Goal: Navigation & Orientation: Understand site structure

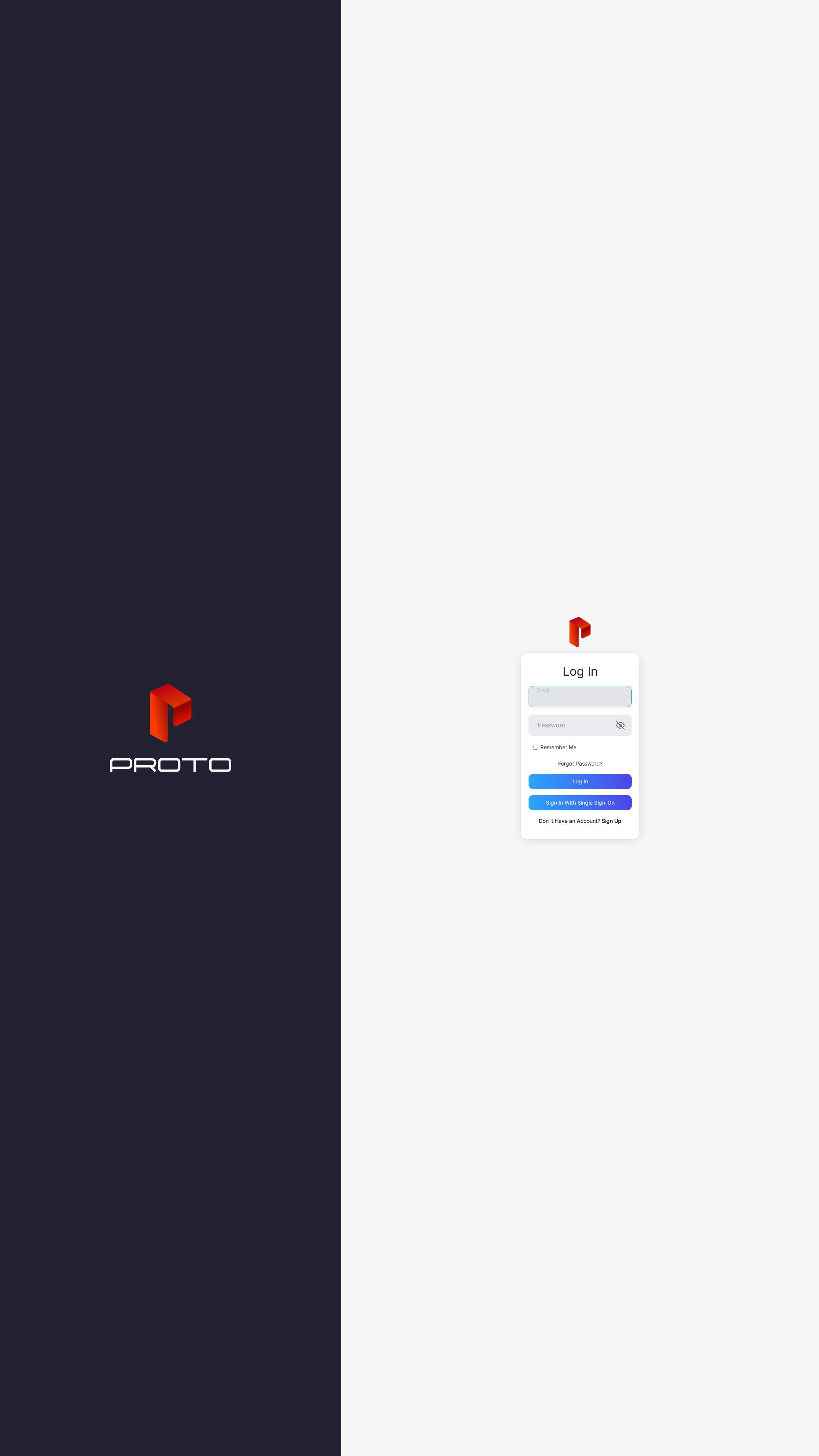
click at [557, 707] on input "Email" at bounding box center [580, 697] width 103 height 21
type input "**********"
click at [553, 781] on div "Log in" at bounding box center [580, 781] width 103 height 15
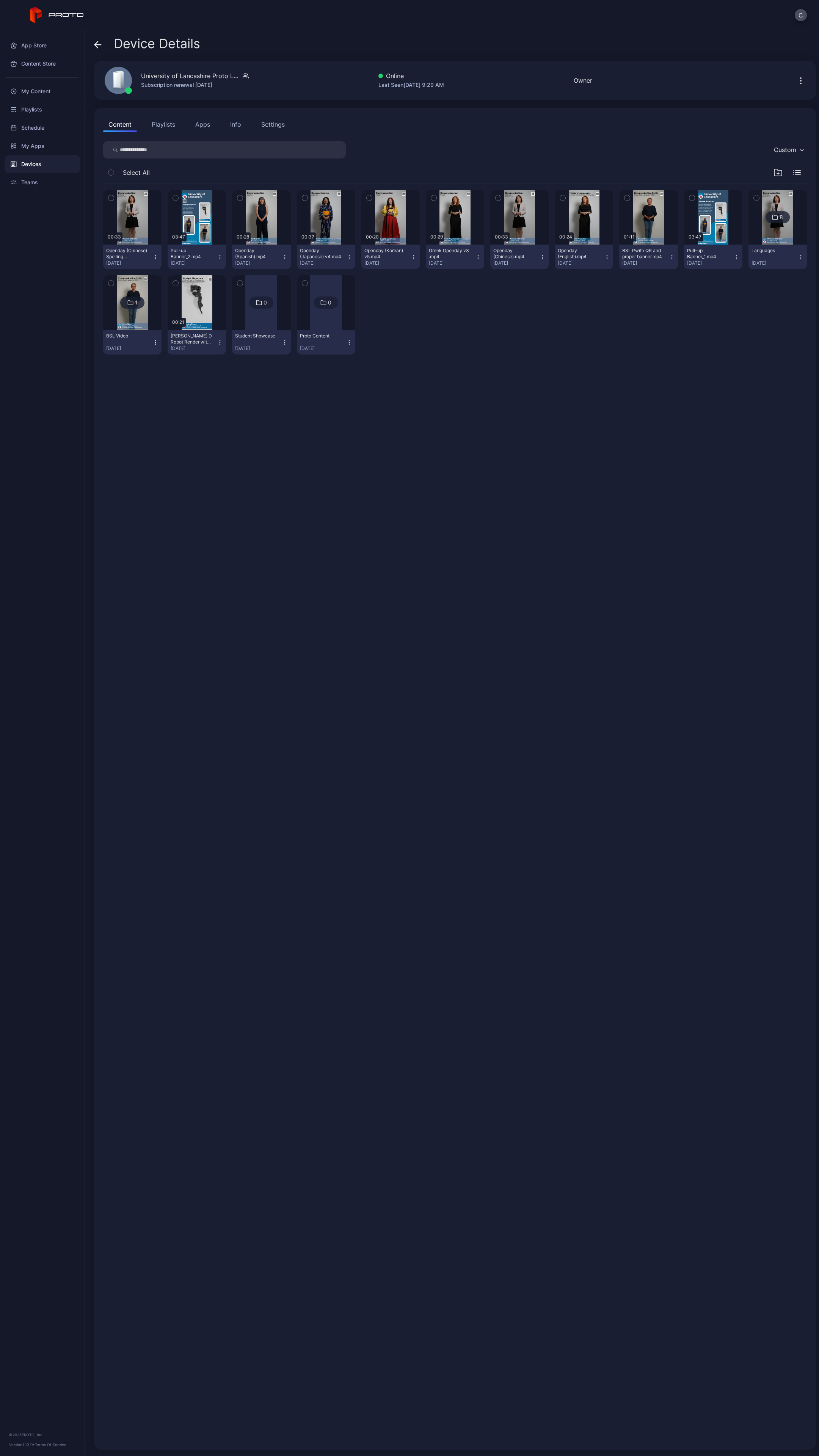
click at [800, 83] on icon "button" at bounding box center [800, 83] width 1 height 1
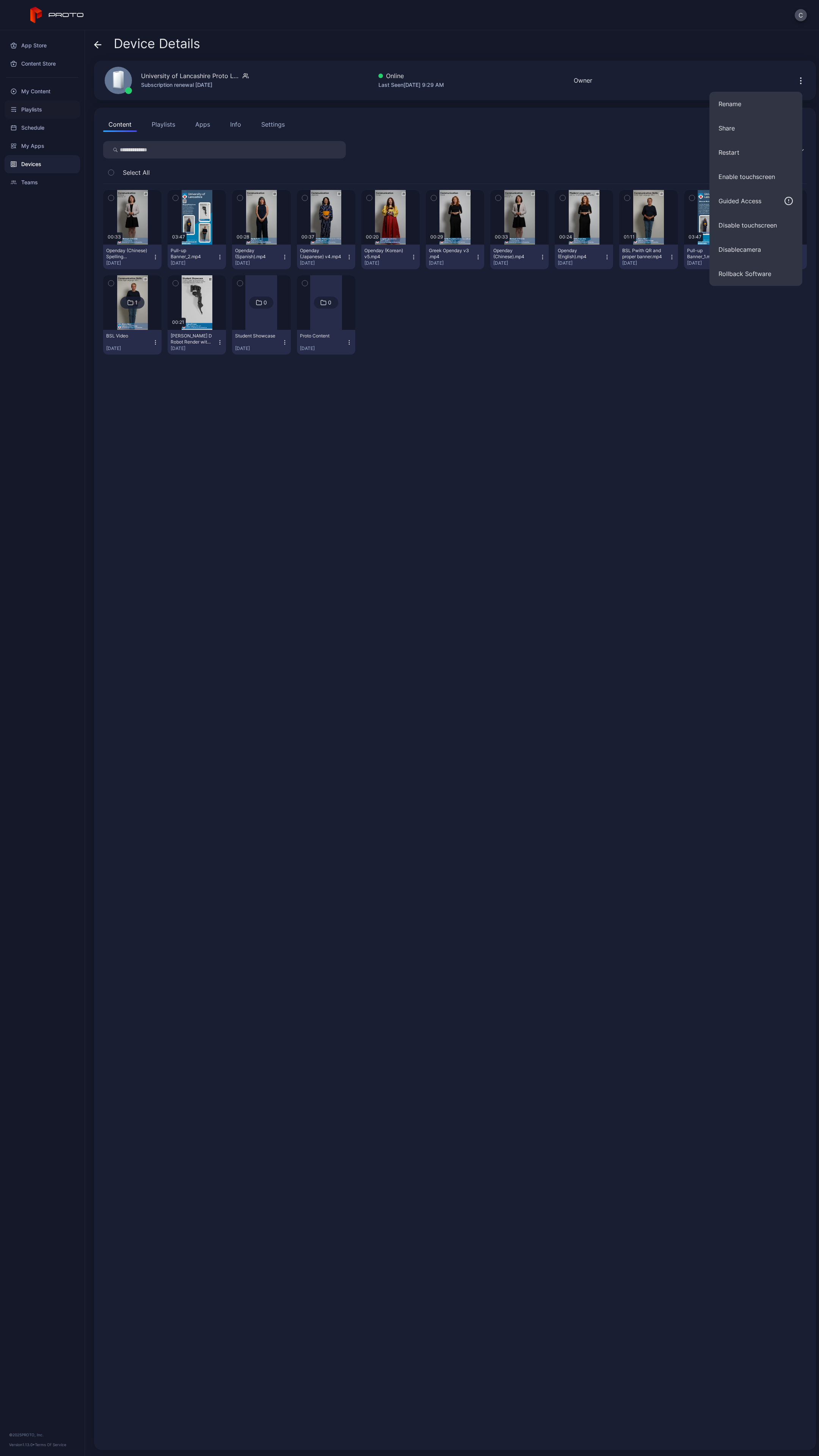
click at [42, 114] on div "Playlists" at bounding box center [42, 110] width 75 height 18
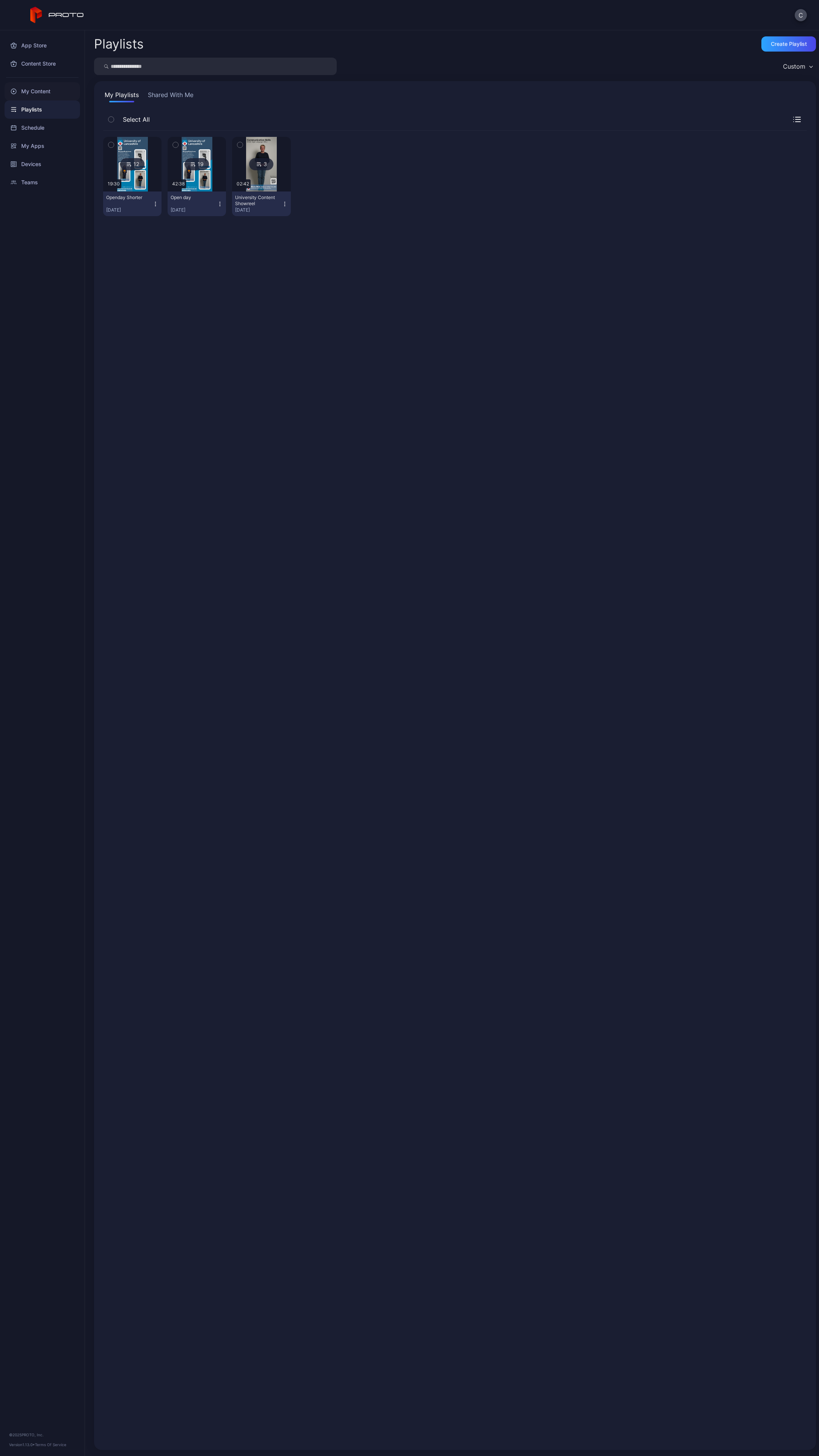
click at [57, 92] on div "My Content" at bounding box center [42, 92] width 75 height 18
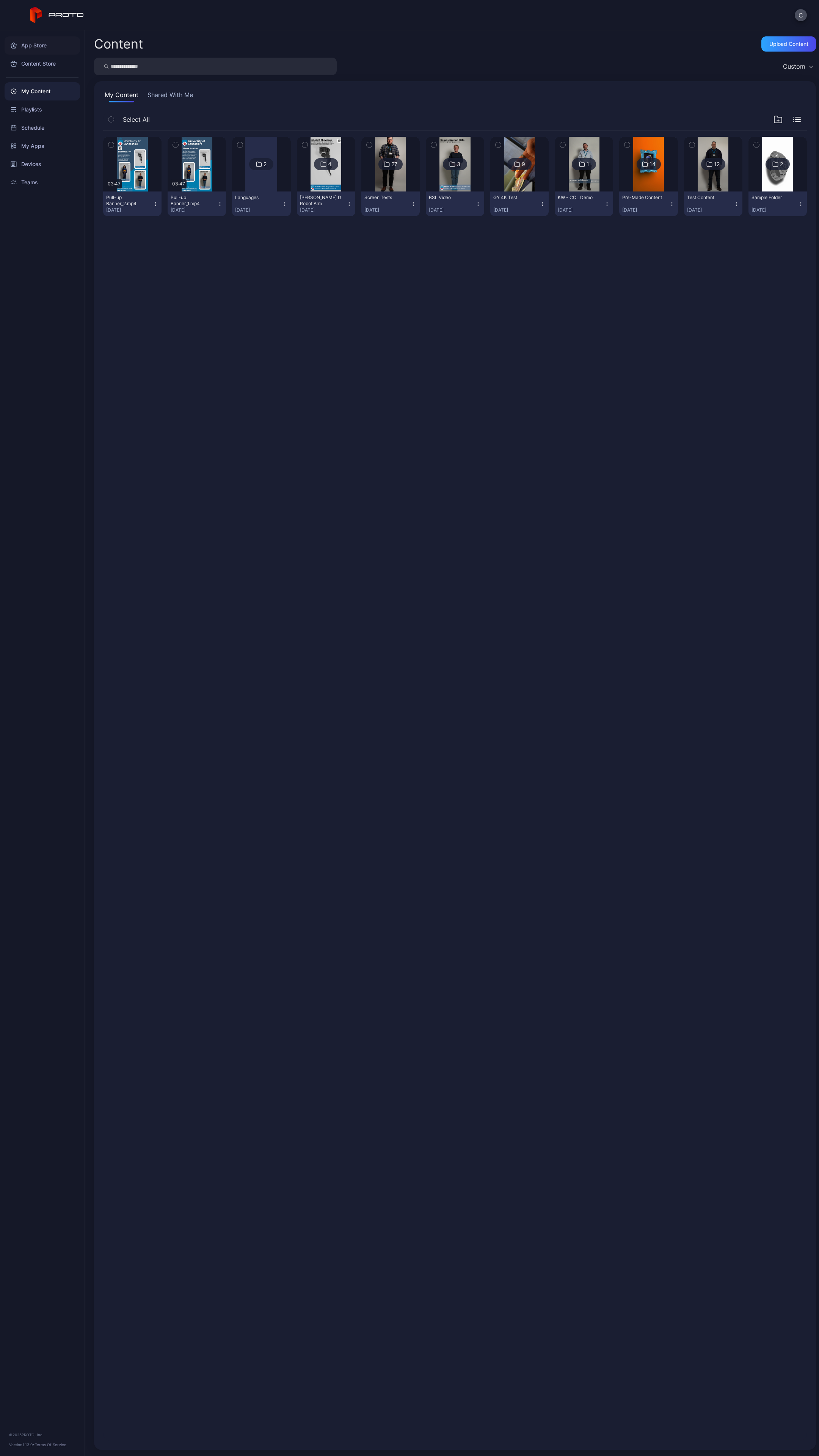
click at [41, 51] on div "App Store" at bounding box center [42, 45] width 75 height 18
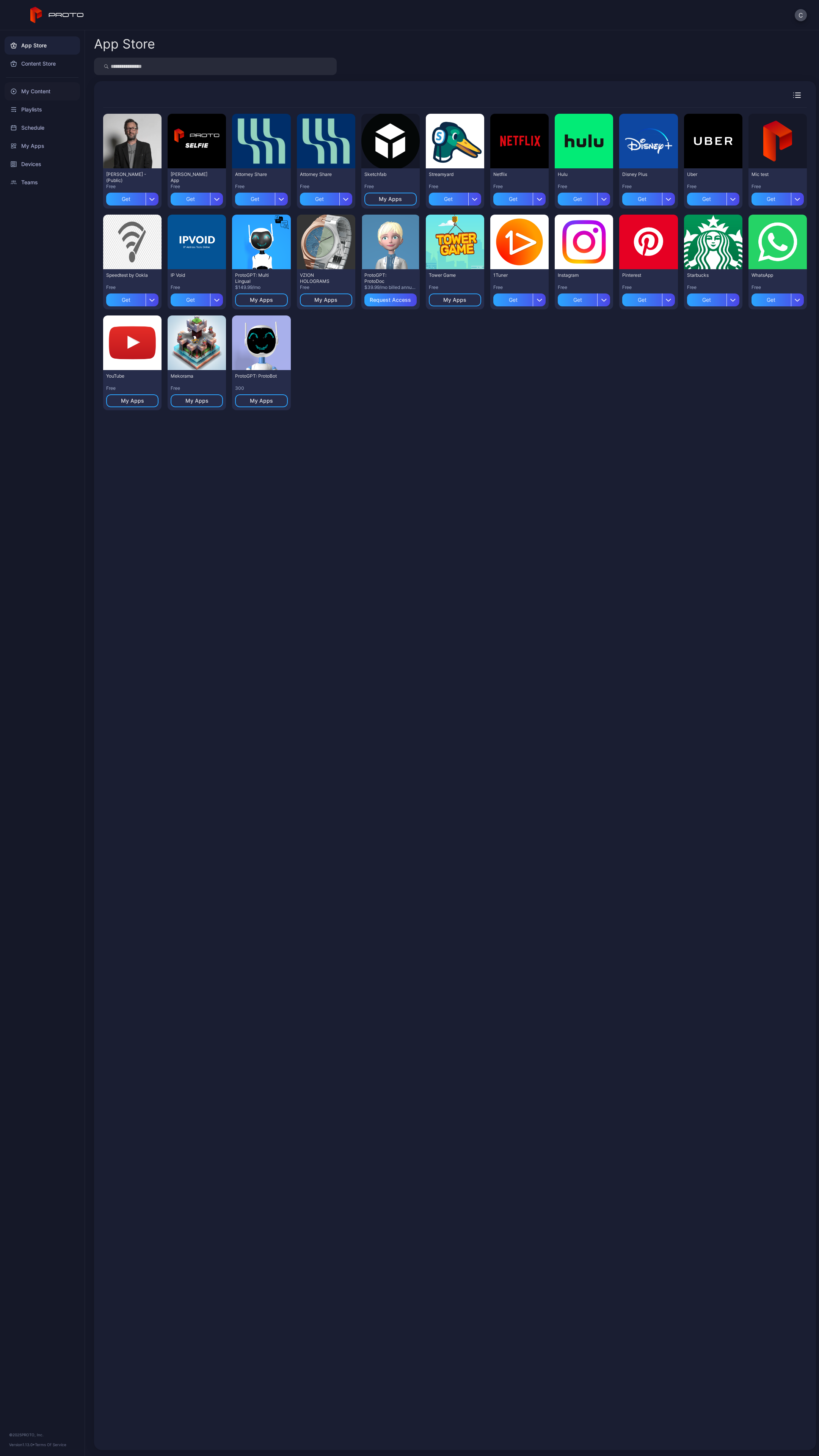
click at [20, 94] on div "My Content" at bounding box center [42, 92] width 75 height 18
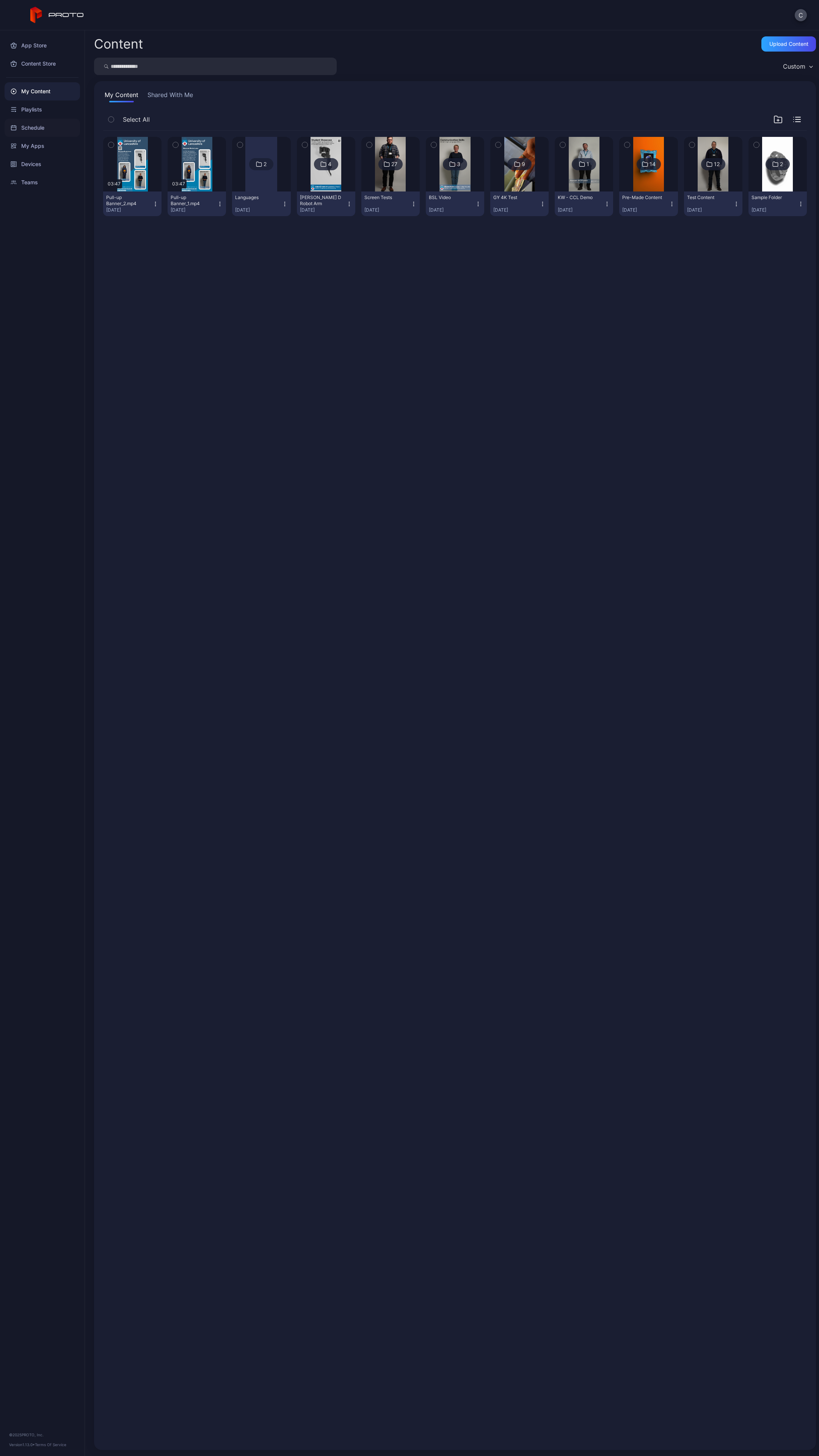
click at [34, 119] on div "Schedule" at bounding box center [42, 128] width 75 height 18
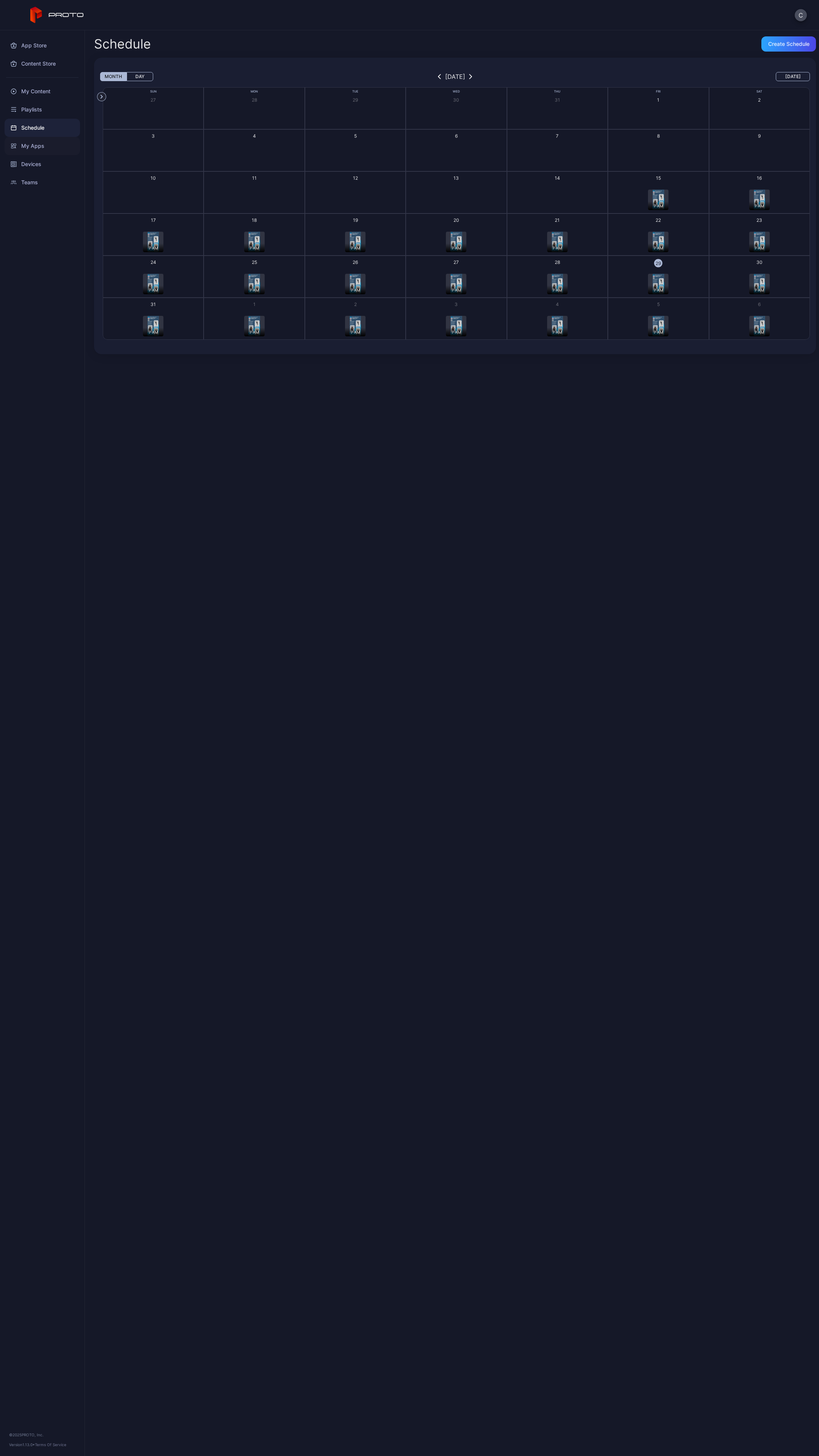
click at [37, 147] on div "My Apps" at bounding box center [42, 146] width 75 height 18
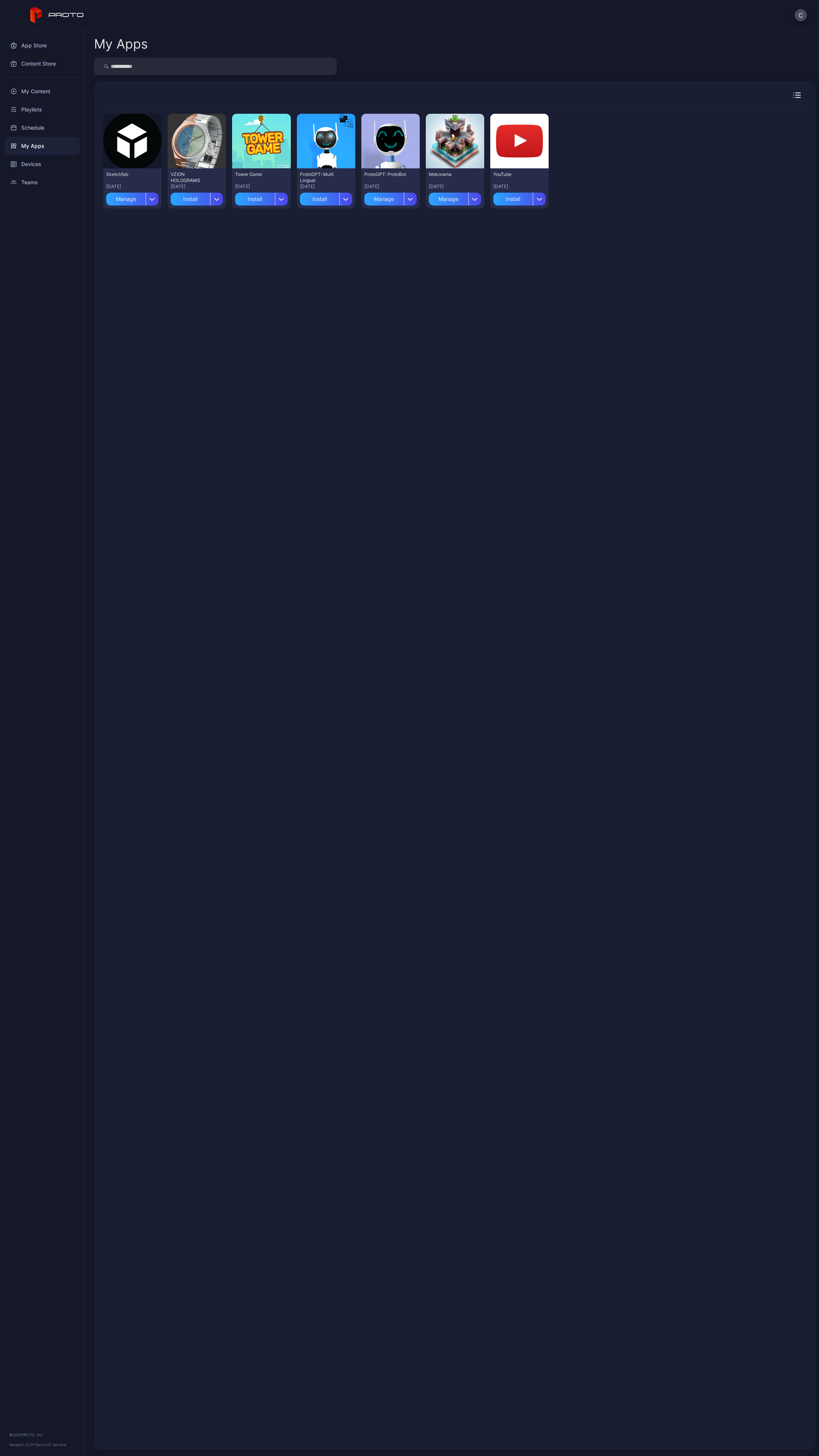
click at [43, 125] on div "Schedule" at bounding box center [42, 128] width 75 height 18
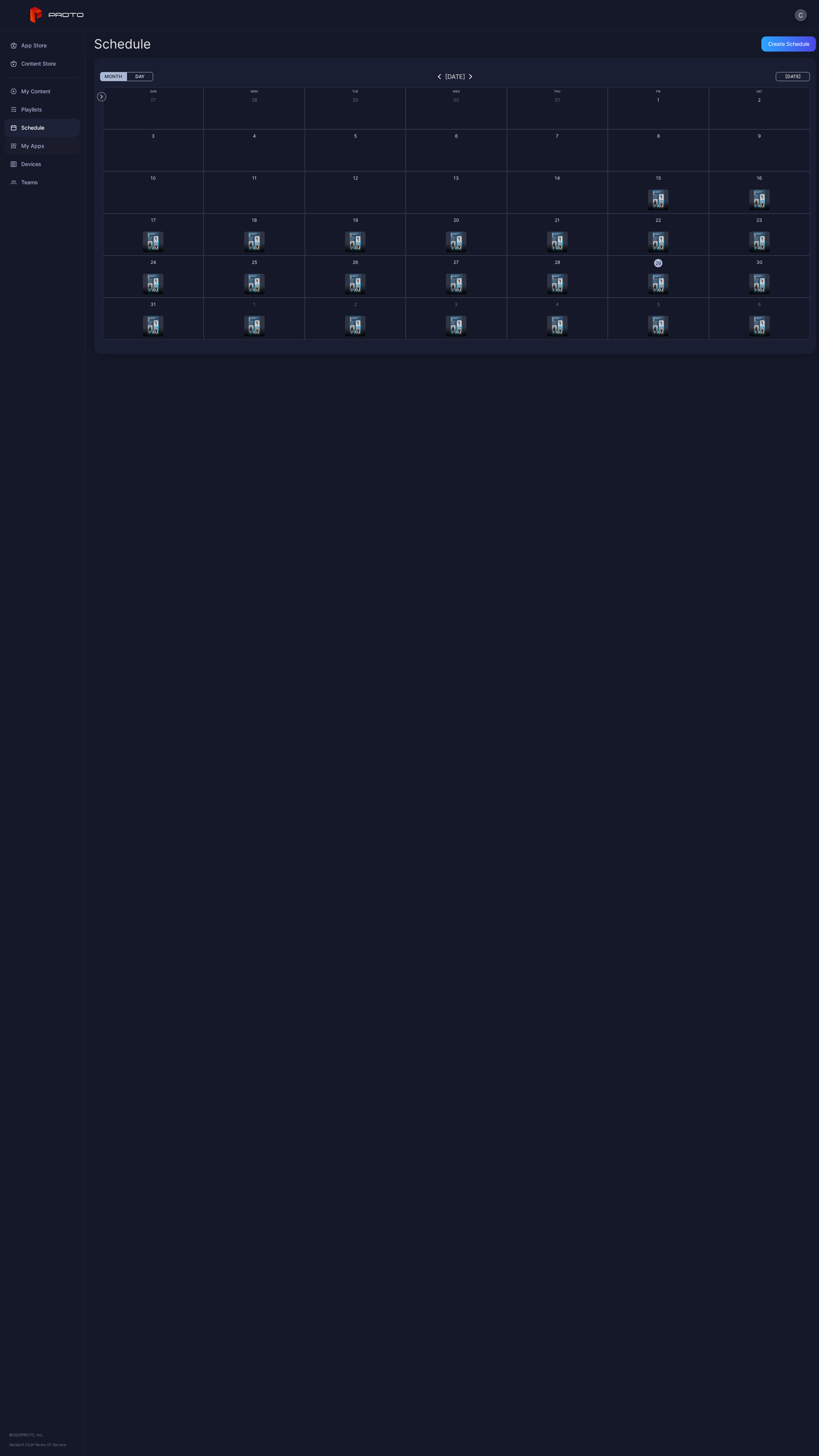
click at [36, 148] on div "My Apps" at bounding box center [42, 146] width 75 height 18
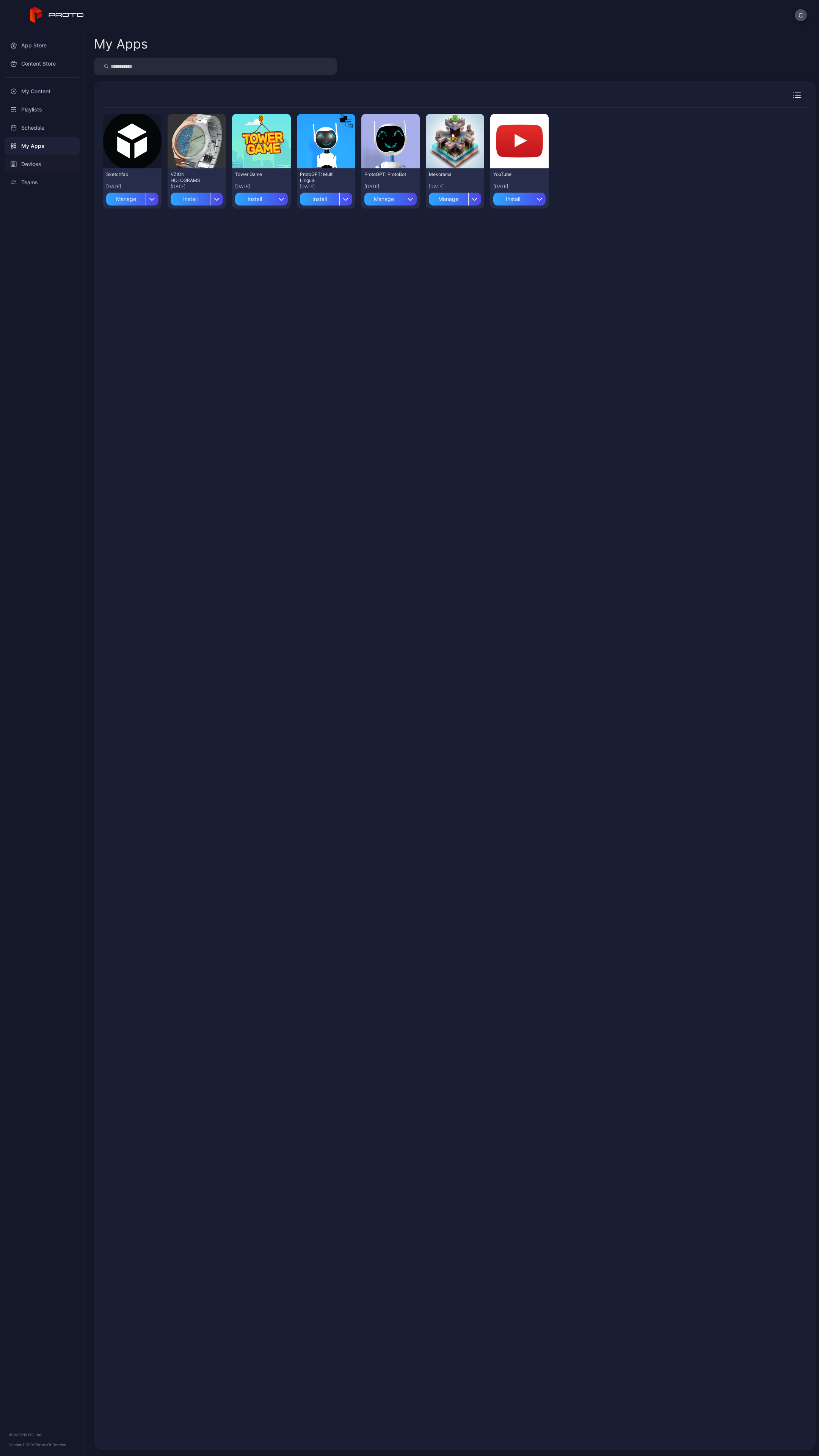
click at [34, 164] on div "Devices" at bounding box center [42, 164] width 75 height 18
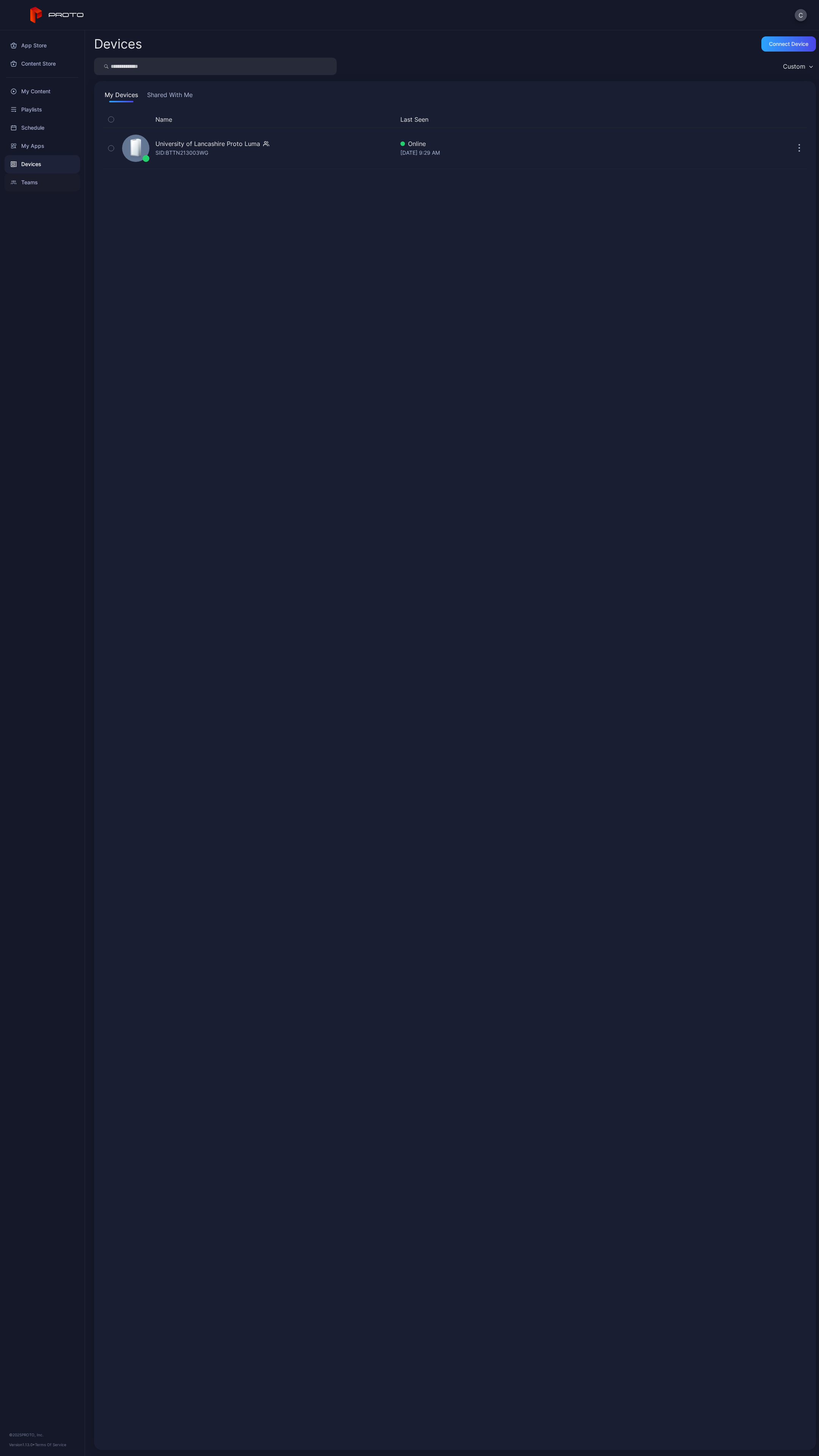
click at [33, 189] on div "Teams" at bounding box center [42, 183] width 75 height 18
click at [35, 95] on div "My Content" at bounding box center [42, 92] width 75 height 18
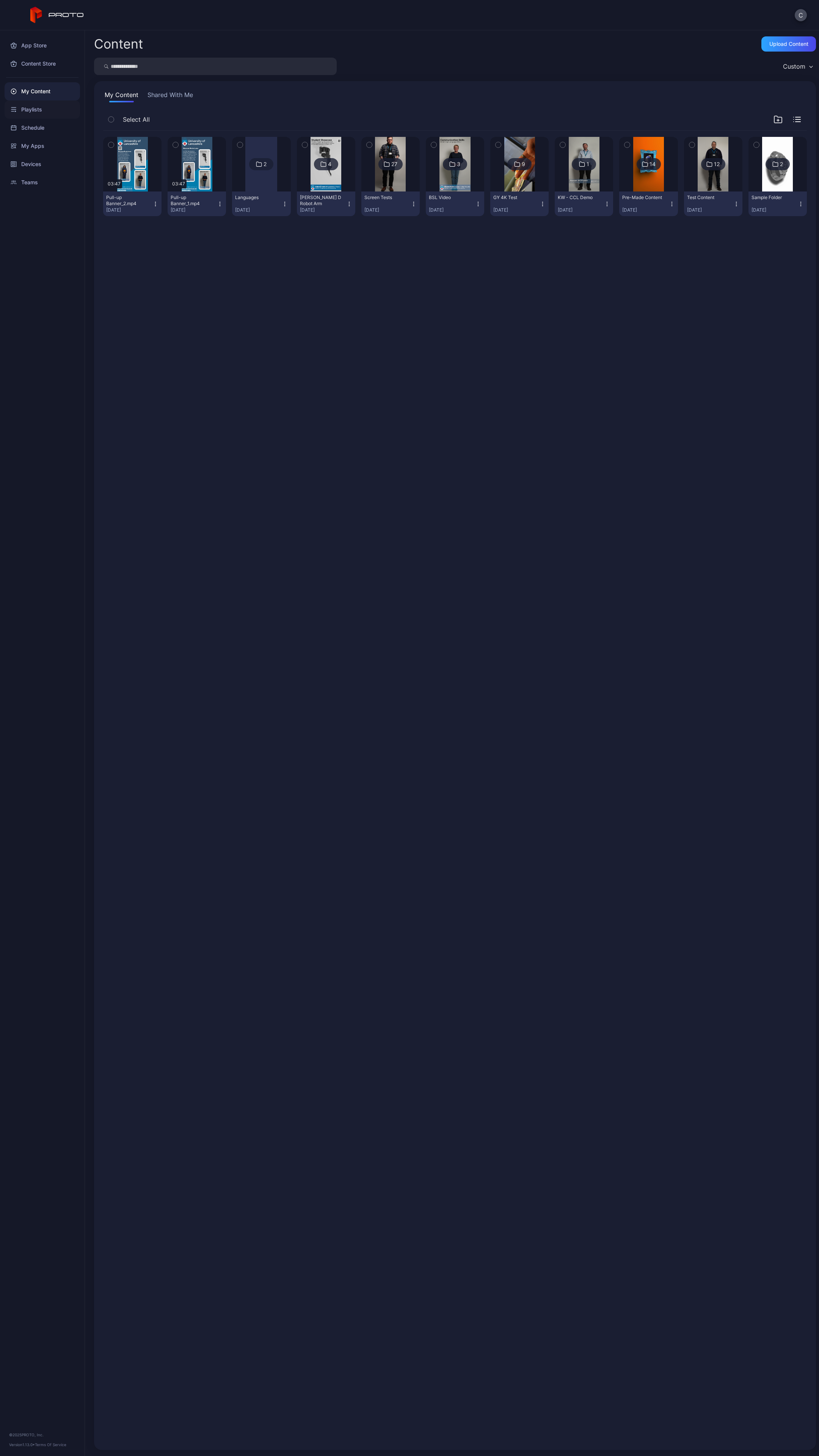
click at [24, 107] on div "Playlists" at bounding box center [42, 110] width 75 height 18
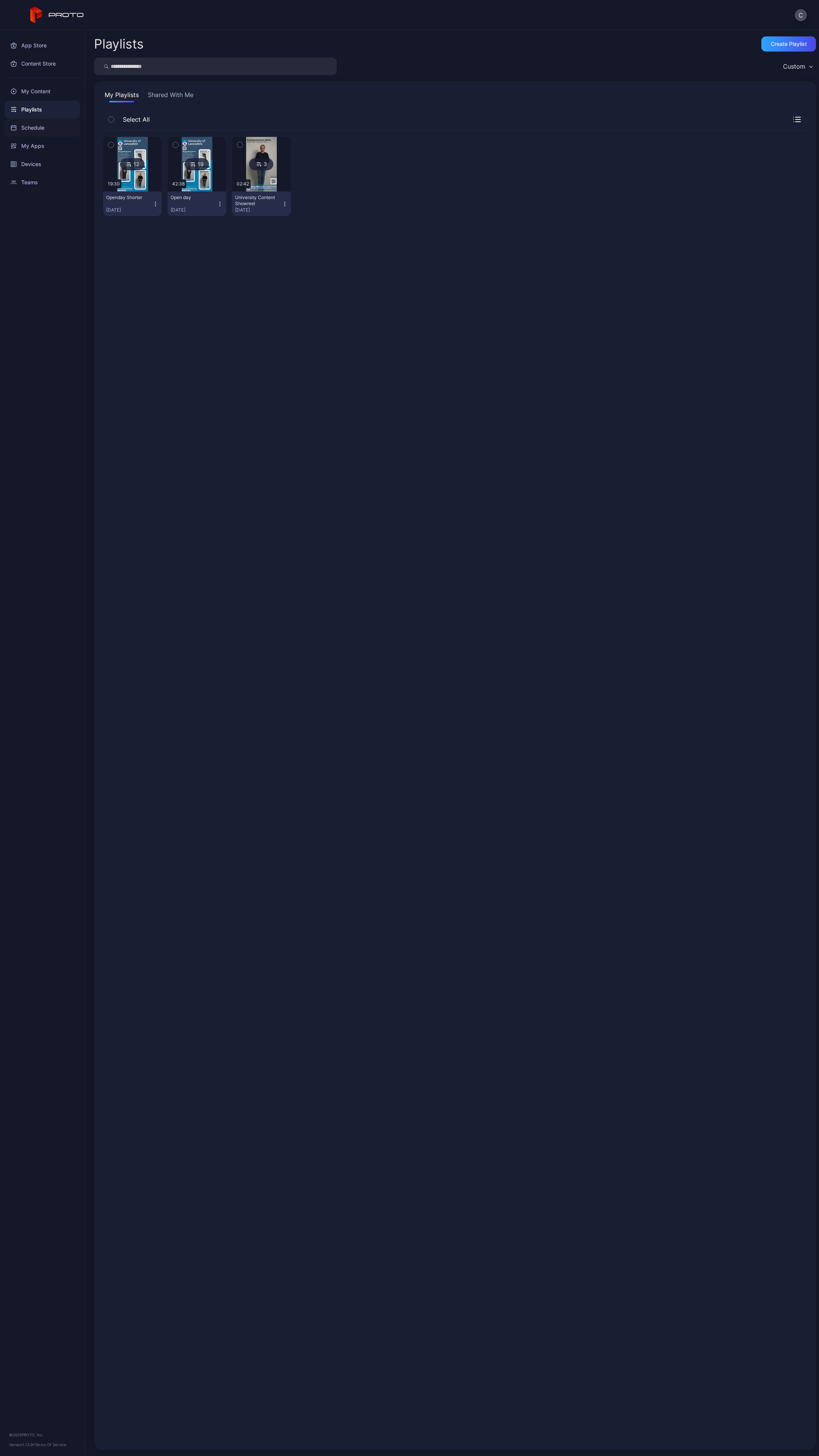
click at [40, 129] on div "Schedule" at bounding box center [42, 128] width 75 height 18
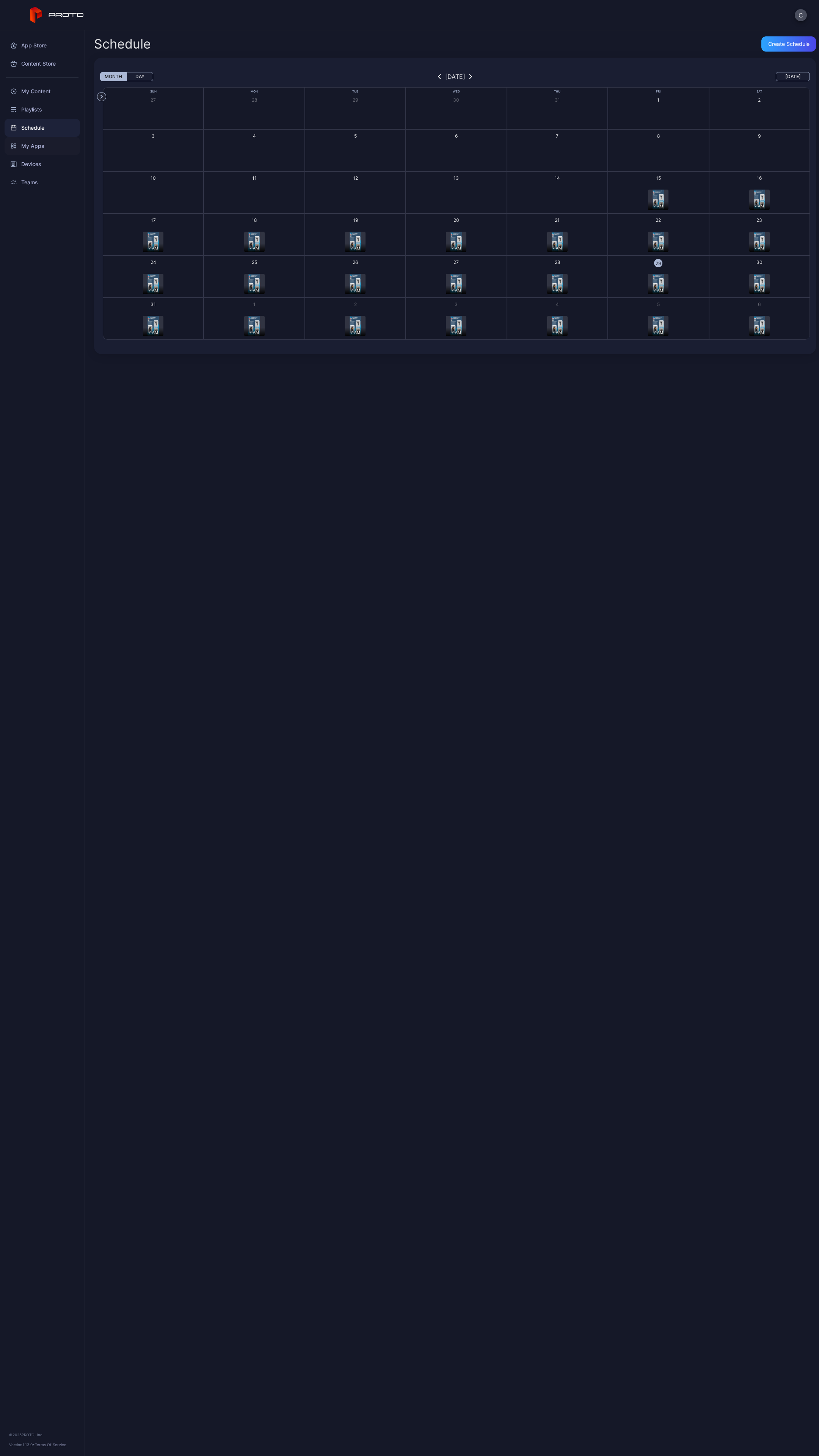
click at [36, 146] on div "My Apps" at bounding box center [42, 146] width 75 height 18
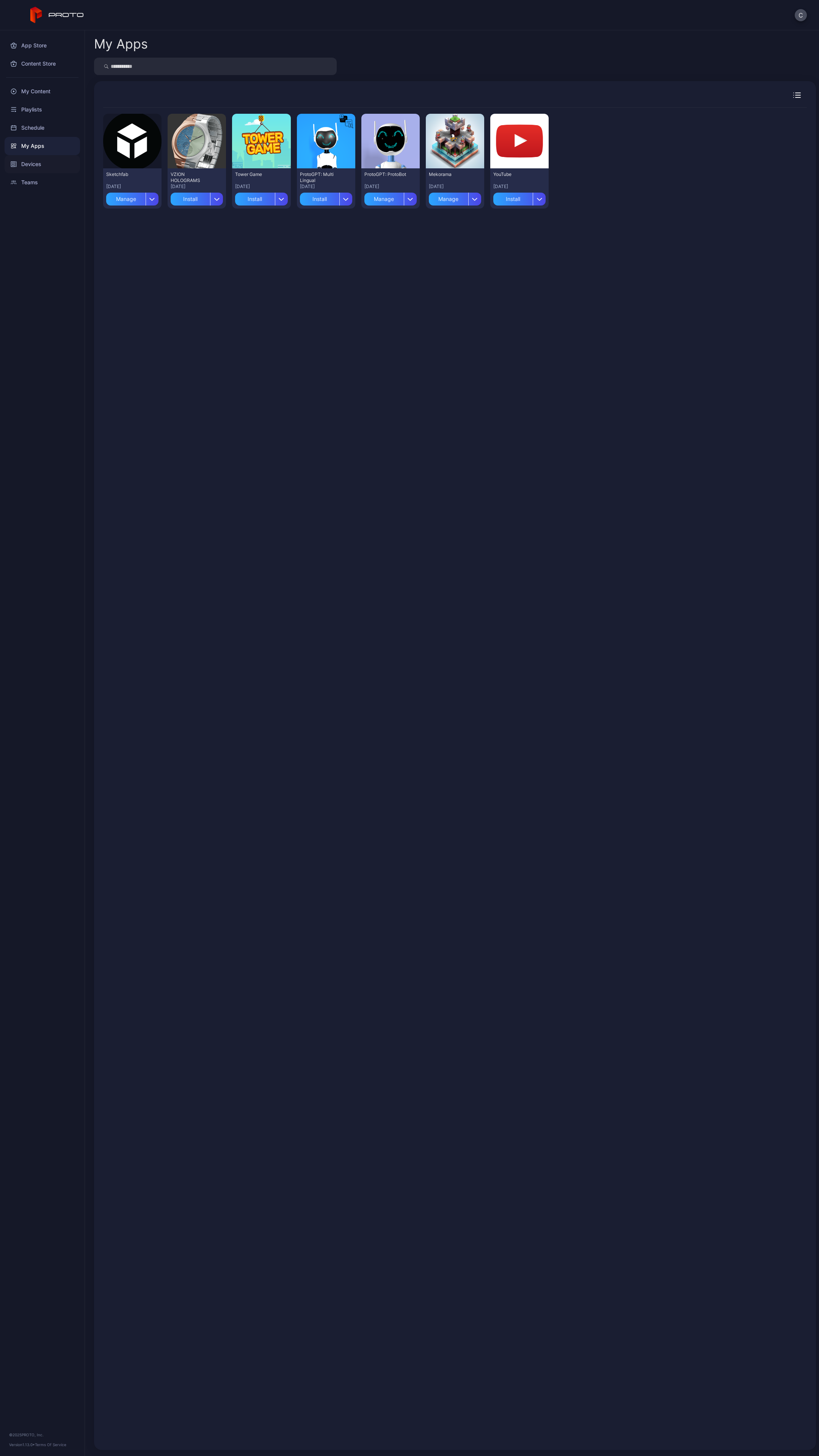
click at [37, 161] on div "Devices" at bounding box center [42, 164] width 75 height 18
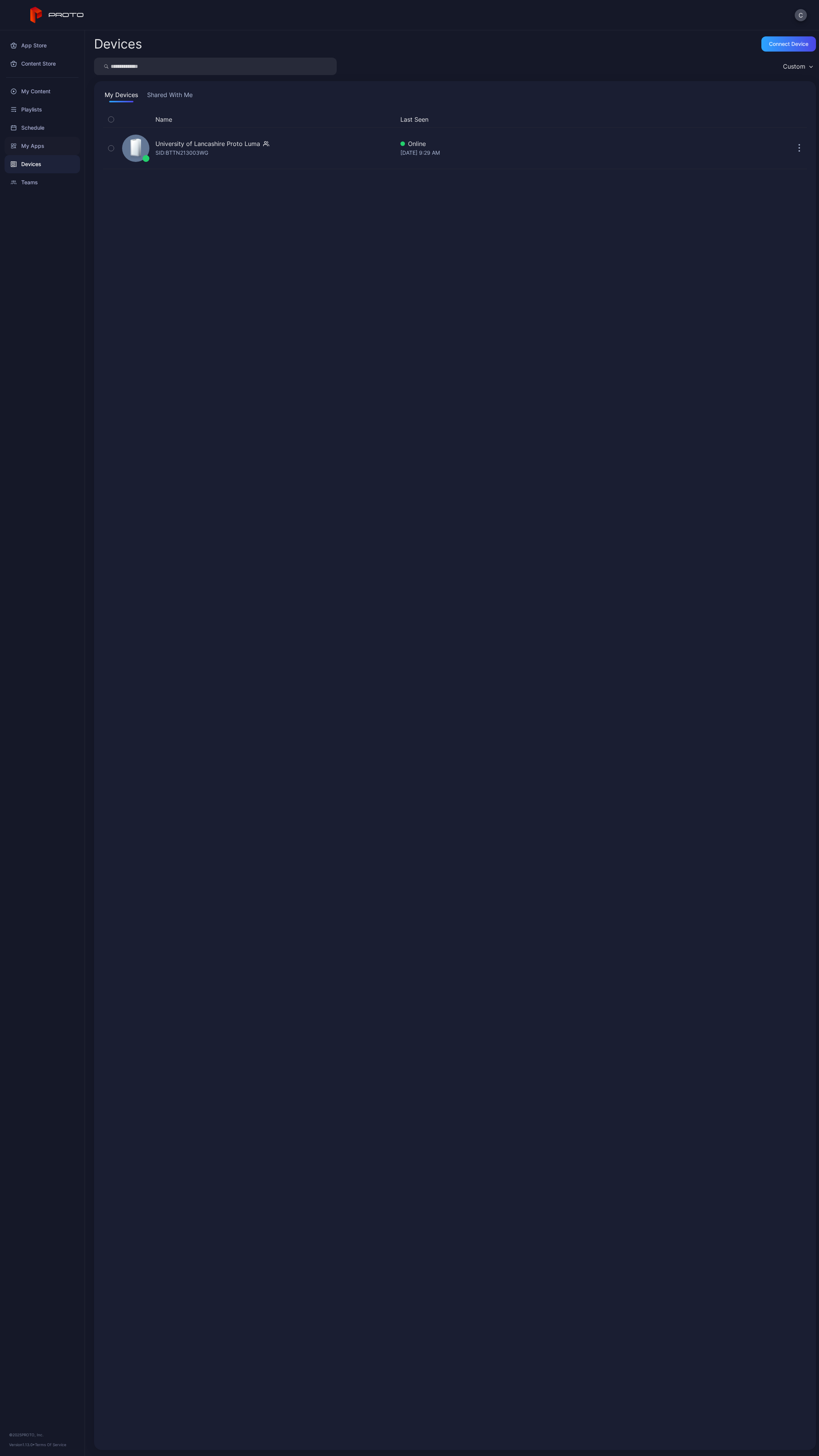
click at [40, 147] on div "My Apps" at bounding box center [42, 146] width 75 height 18
